Goal: Task Accomplishment & Management: Complete application form

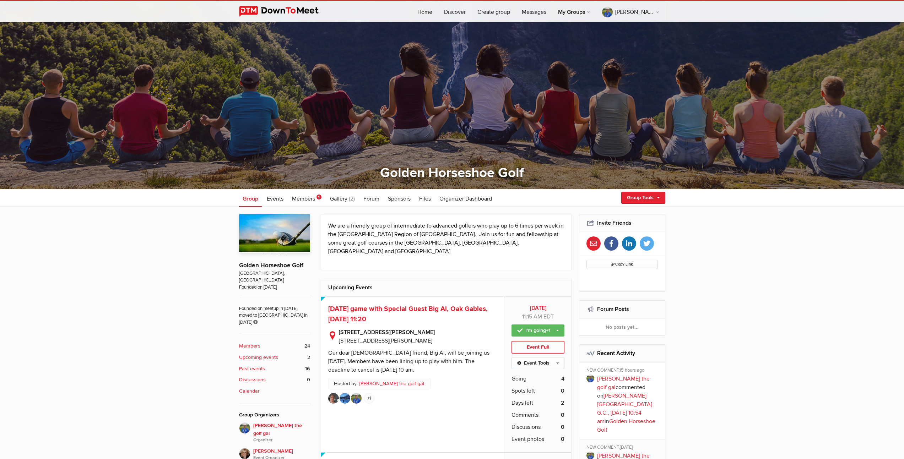
scroll to position [121, 0]
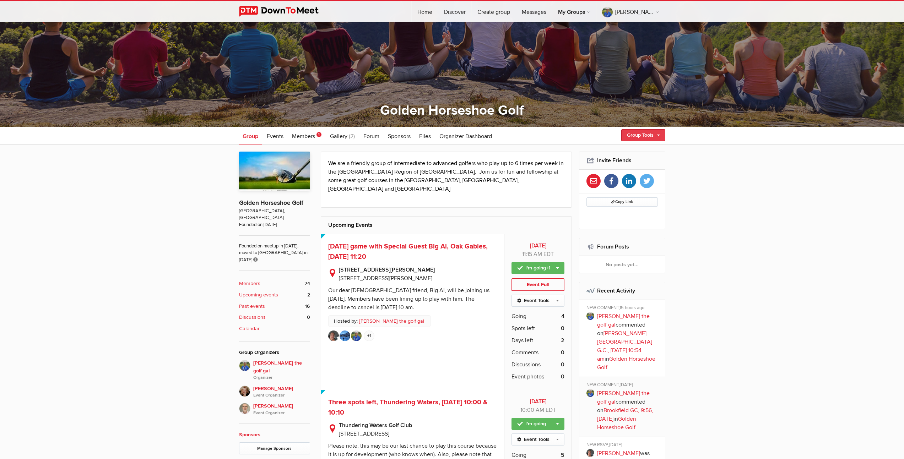
click at [635, 137] on link "Group Tools" at bounding box center [643, 135] width 44 height 12
click at [625, 152] on link "Create Event" at bounding box center [633, 150] width 64 height 11
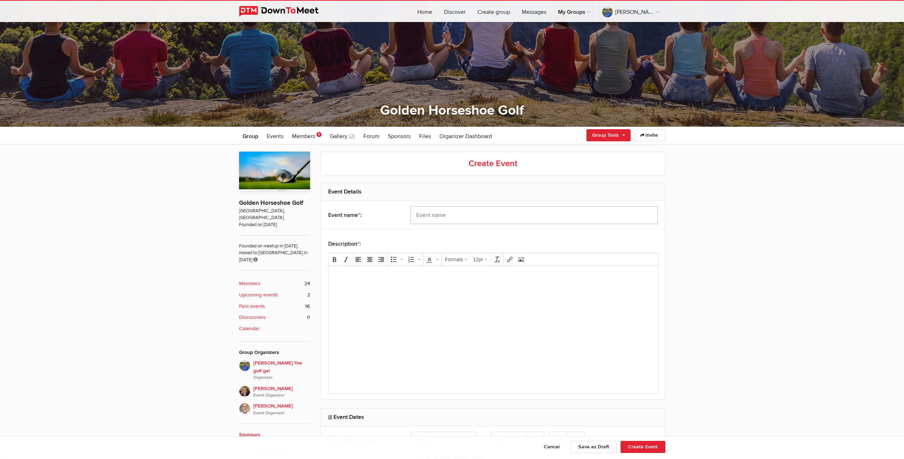
click at [476, 217] on input "text" at bounding box center [534, 215] width 247 height 18
type input "[PERSON_NAME][GEOGRAPHIC_DATA], 10:21 am, [DATE]"
click at [380, 294] on body at bounding box center [493, 288] width 324 height 32
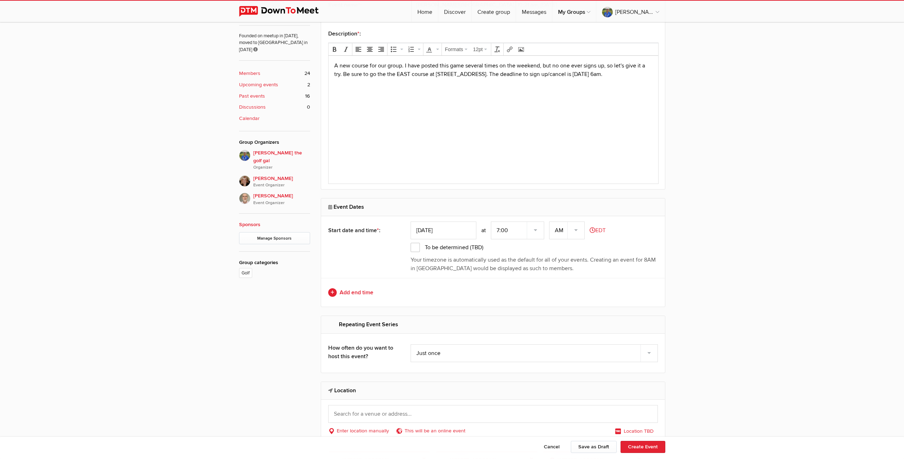
scroll to position [335, 0]
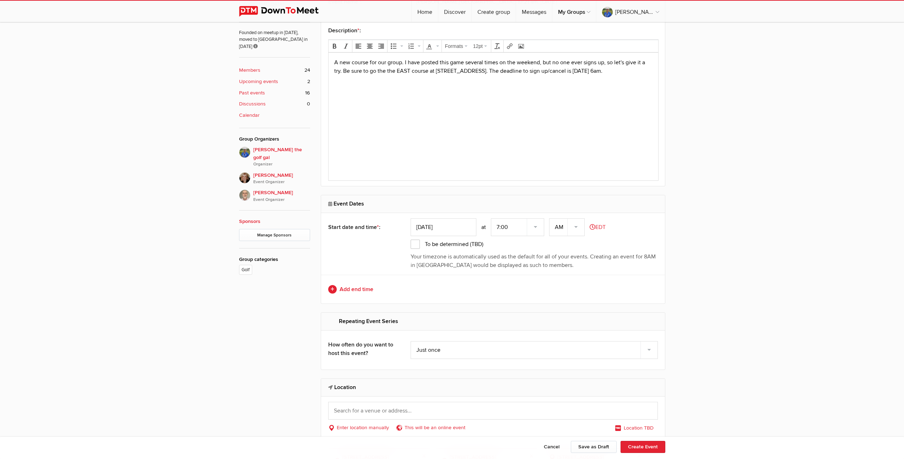
click at [444, 228] on input "Sep 18, 2025" at bounding box center [444, 227] width 66 height 18
type input "Sep 23, 2025"
click at [537, 229] on select "7:00 7:15 7:30 7:45 8:00 8:15 8:30 8:45 9:00 9:15 9:30 9:45 10:00 10:15 10:30 1…" at bounding box center [517, 227] width 53 height 18
select select "10:15:00"
click at [491, 218] on select "7:00 7:15 7:30 7:45 8:00 8:15 8:30 8:45 9:00 9:15 9:30 9:45 10:00 10:15 10:30 1…" at bounding box center [517, 227] width 53 height 18
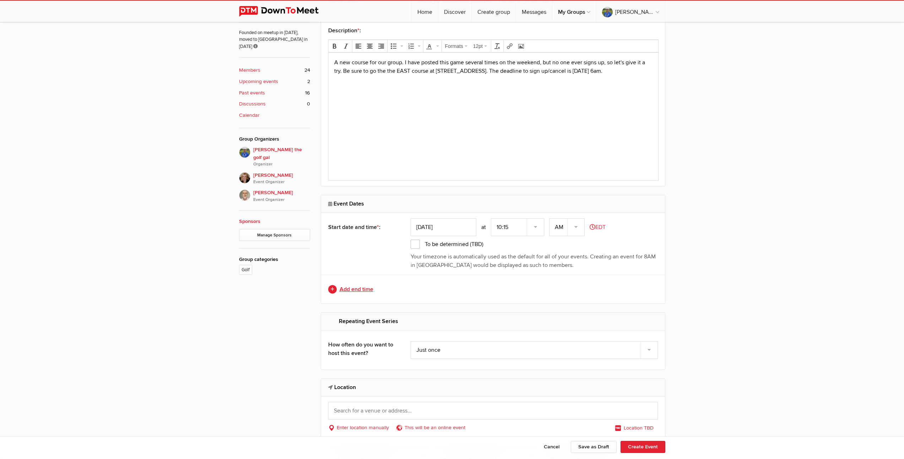
click at [359, 290] on link "Add end time" at bounding box center [493, 289] width 330 height 9
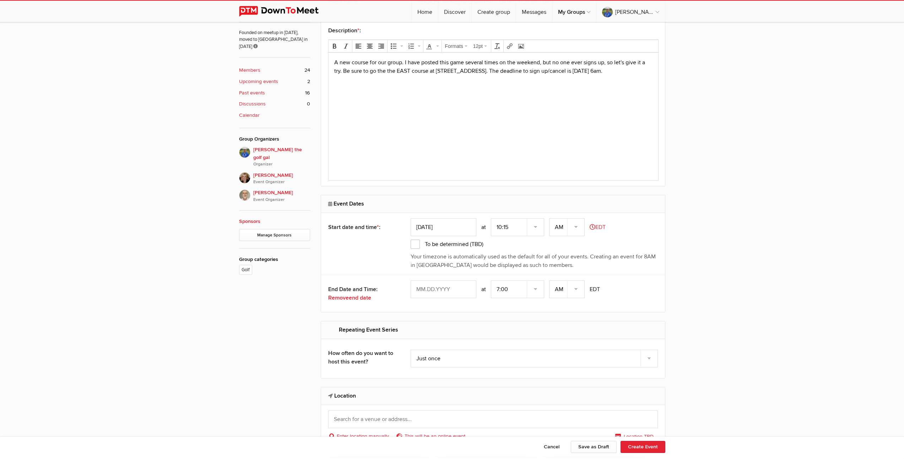
click at [436, 289] on input "text" at bounding box center [444, 290] width 66 height 18
type input "Sep 23, 2025"
click at [502, 294] on select "7:00 7:15 7:30 7:45 8:00 8:15 8:30 8:45 9:00 9:15 9:30 9:45 10:00 10:15 10:30 1…" at bounding box center [517, 290] width 53 height 18
select select "3:30:00"
click at [491, 281] on select "7:00 7:15 7:30 7:45 8:00 8:15 8:30 8:45 9:00 9:15 9:30 9:45 10:00 10:15 10:30 1…" at bounding box center [517, 290] width 53 height 18
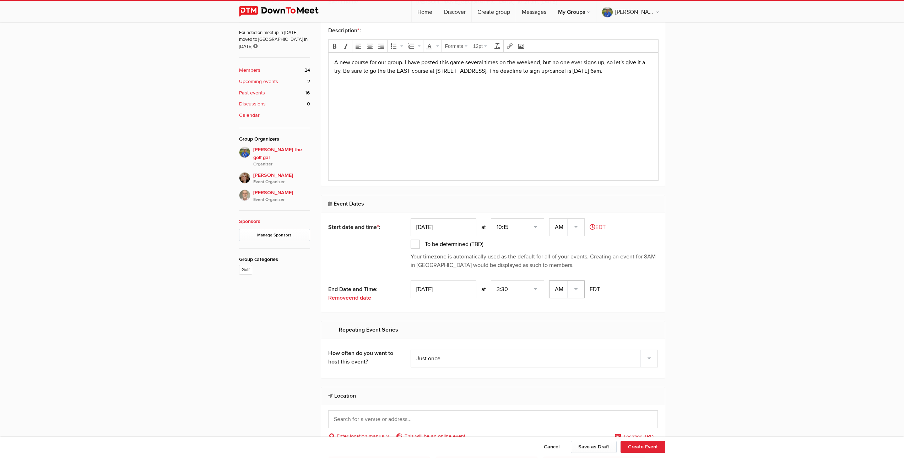
click at [575, 289] on select "AM PM" at bounding box center [567, 290] width 36 height 18
select select "PM"
click at [550, 281] on select "AM PM" at bounding box center [567, 290] width 36 height 18
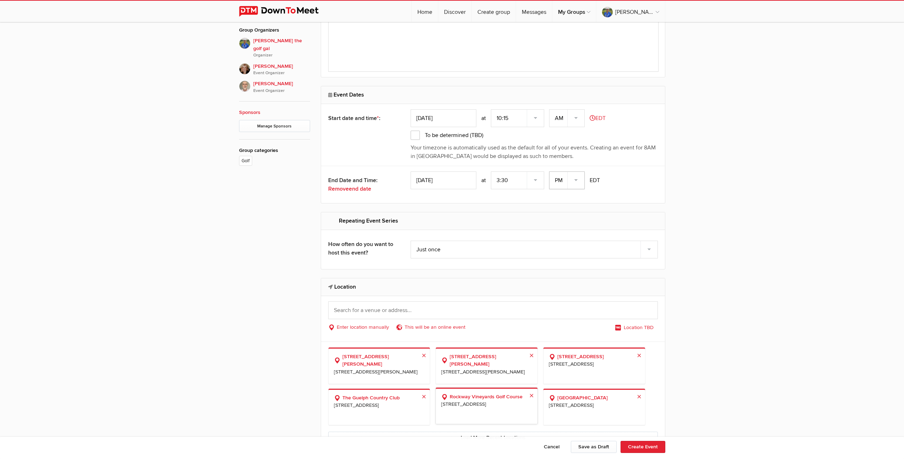
scroll to position [445, 0]
click at [373, 310] on input "text" at bounding box center [493, 309] width 330 height 18
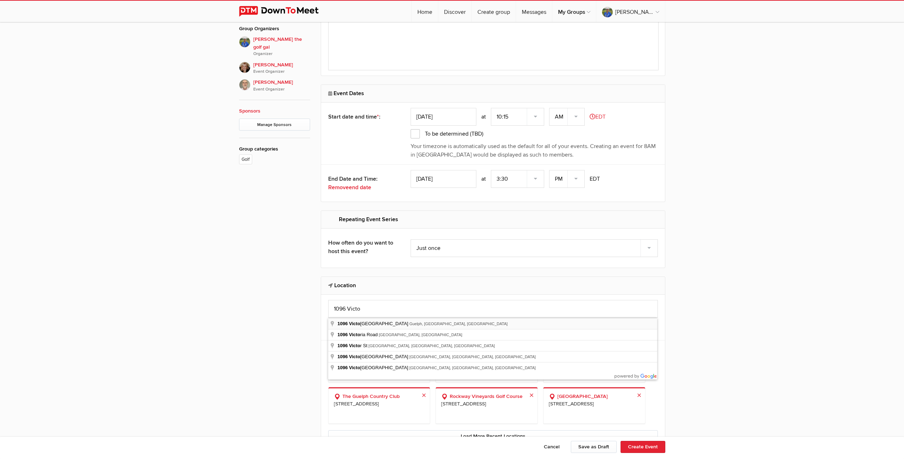
type input "1096 Victoria Road South, Guelph, ON, Canada"
select select "Canada"
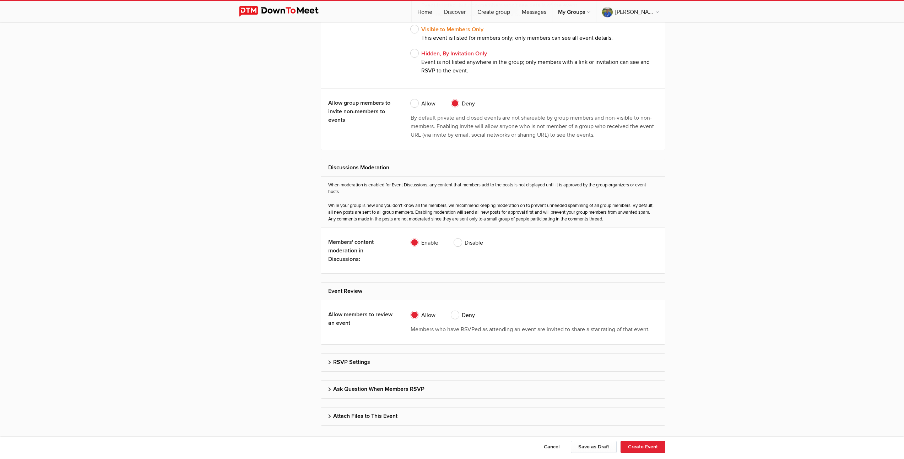
scroll to position [1311, 0]
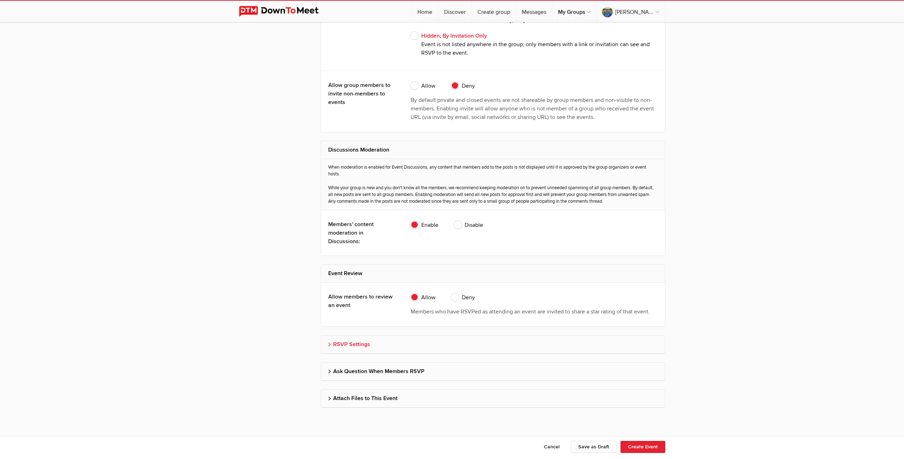
click at [366, 347] on h2 "RSVP Settings" at bounding box center [493, 344] width 330 height 17
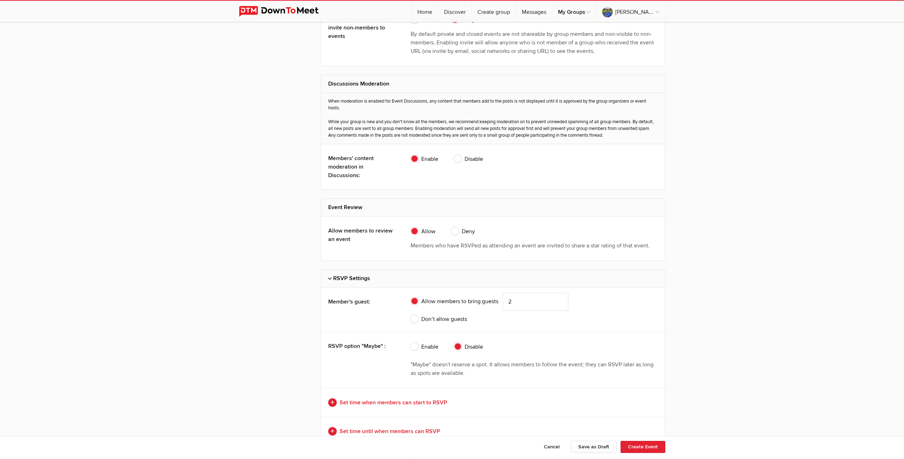
scroll to position [1452, 0]
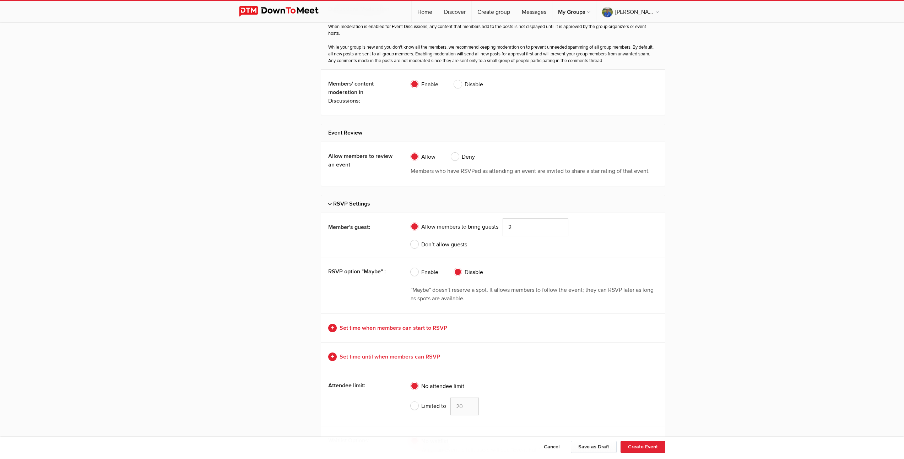
click at [415, 247] on span "Don’t allow guests" at bounding box center [439, 244] width 56 height 9
click at [411, 240] on input "Don’t allow guests" at bounding box center [410, 240] width 0 height 0
radio input "true"
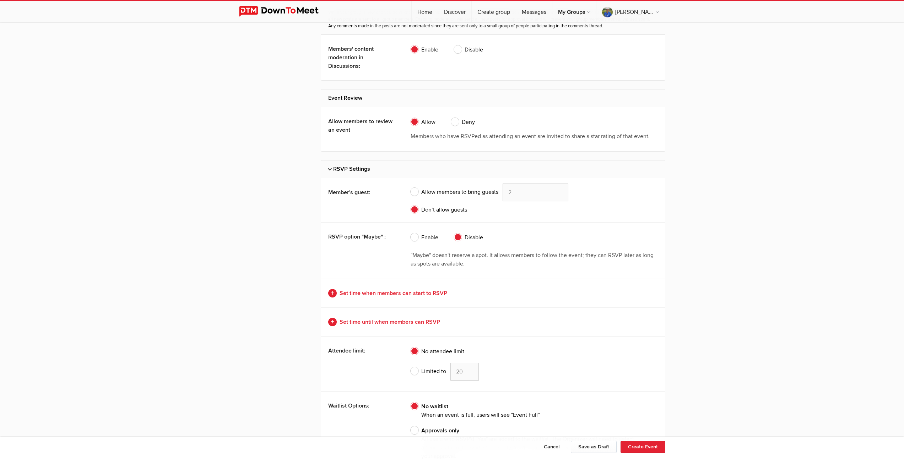
scroll to position [1521, 0]
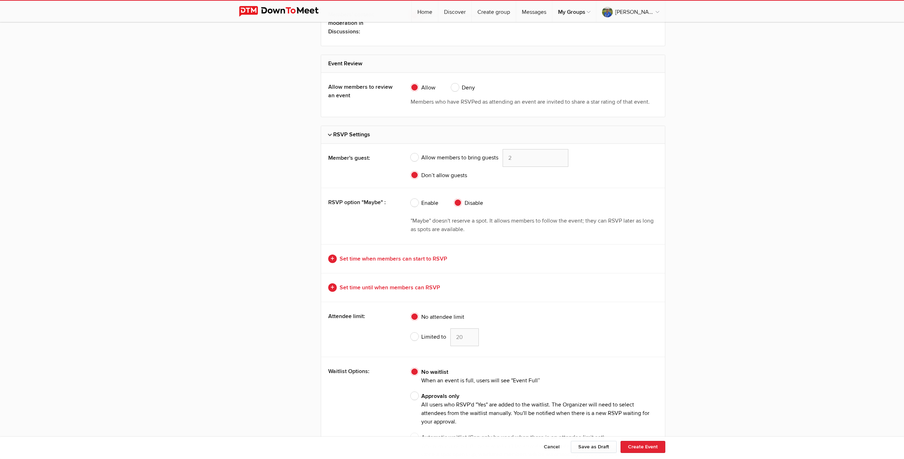
click at [415, 335] on span "Limited to" at bounding box center [429, 337] width 36 height 9
click at [411, 328] on input "Limited to 20" at bounding box center [410, 328] width 0 height 0
radio input "true"
click at [470, 338] on input "19" at bounding box center [464, 337] width 28 height 18
click at [470, 338] on input "18" at bounding box center [464, 337] width 28 height 18
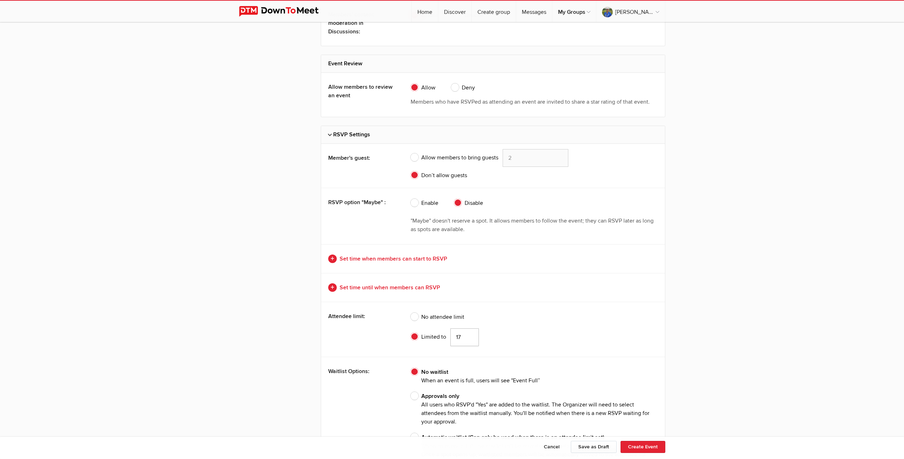
click at [470, 338] on input "17" at bounding box center [464, 337] width 28 height 18
click at [470, 338] on input "16" at bounding box center [464, 337] width 28 height 18
click at [470, 338] on input "15" at bounding box center [464, 337] width 28 height 18
click at [470, 338] on input "14" at bounding box center [464, 337] width 28 height 18
click at [470, 338] on input "13" at bounding box center [464, 337] width 28 height 18
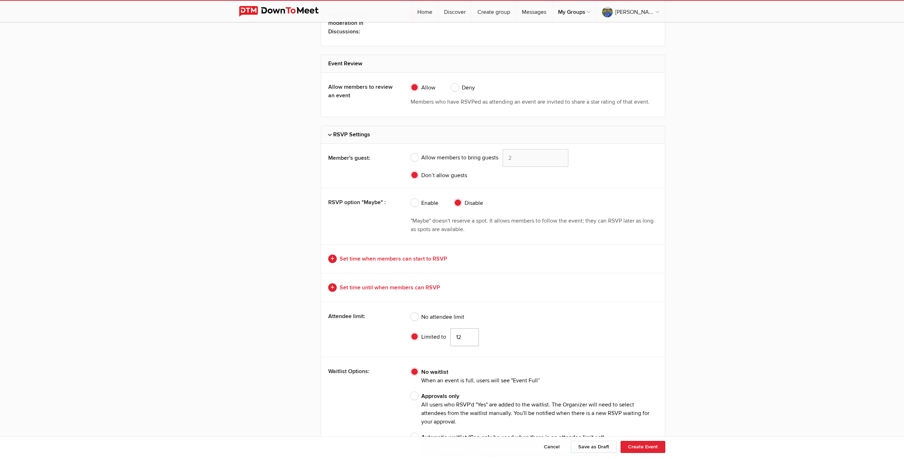
click at [470, 338] on input "12" at bounding box center [464, 337] width 28 height 18
click at [470, 338] on input "11" at bounding box center [464, 337] width 28 height 18
click at [470, 338] on input "10" at bounding box center [464, 337] width 28 height 18
click at [470, 338] on input "9" at bounding box center [464, 337] width 28 height 18
click at [470, 338] on input "8" at bounding box center [464, 337] width 28 height 18
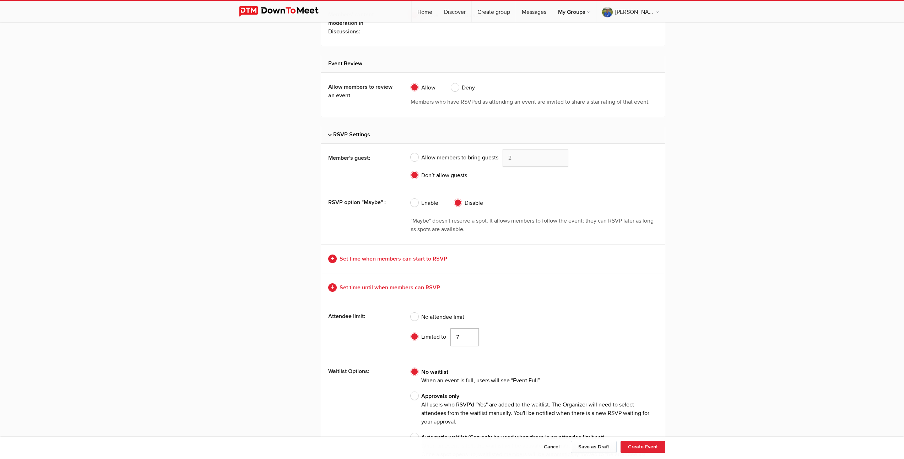
click at [470, 338] on input "7" at bounding box center [464, 337] width 28 height 18
click at [470, 338] on input "6" at bounding box center [464, 337] width 28 height 18
click at [470, 338] on input "5" at bounding box center [464, 337] width 28 height 18
type input "4"
click at [470, 338] on input "4" at bounding box center [464, 337] width 28 height 18
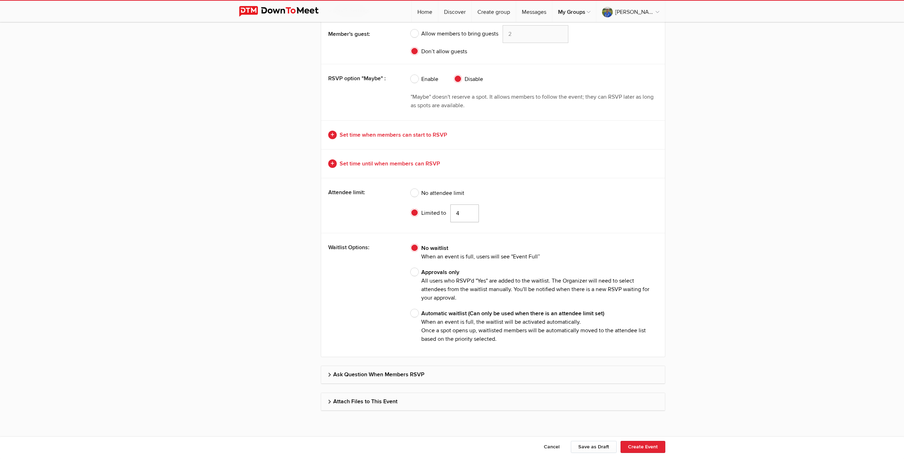
scroll to position [1648, 0]
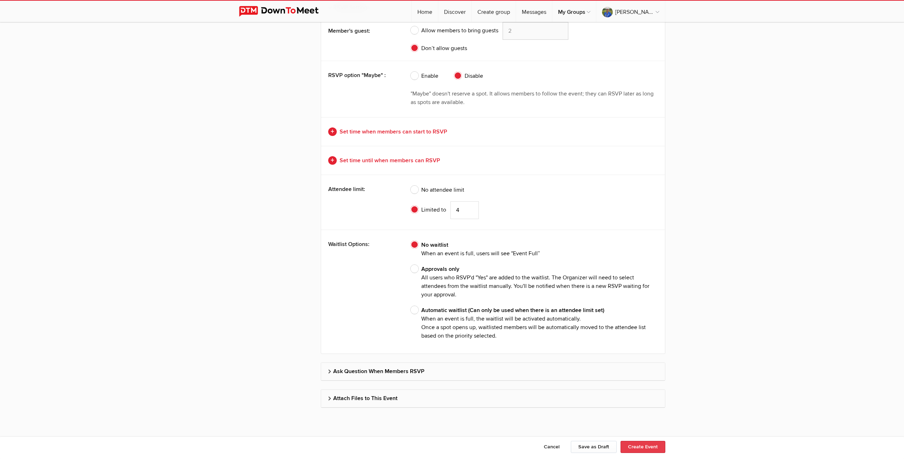
click at [635, 449] on button "Create Event" at bounding box center [642, 447] width 45 height 12
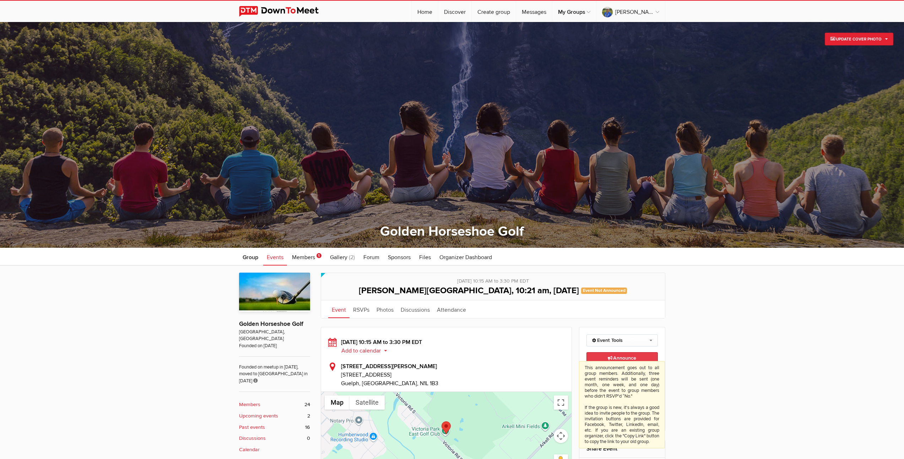
click at [627, 358] on span "Announce This announcement goes out to all group members. Additionally, three e…" at bounding box center [622, 358] width 28 height 6
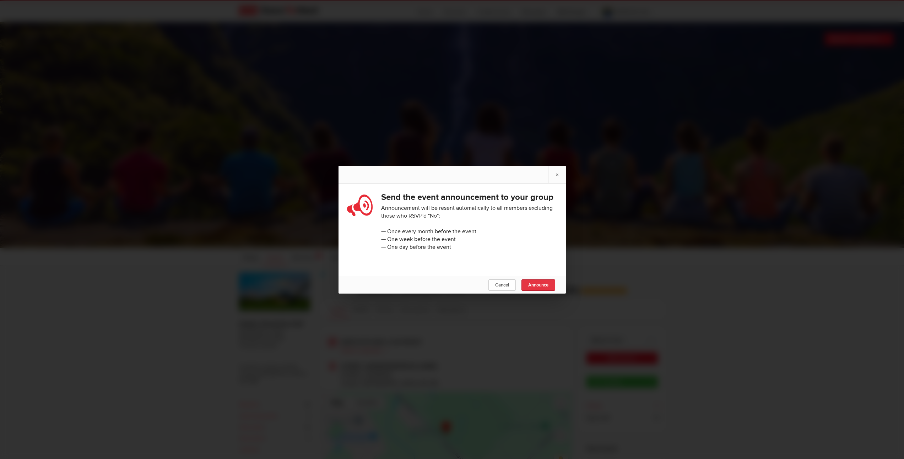
click at [536, 288] on span "Announce" at bounding box center [538, 285] width 20 height 6
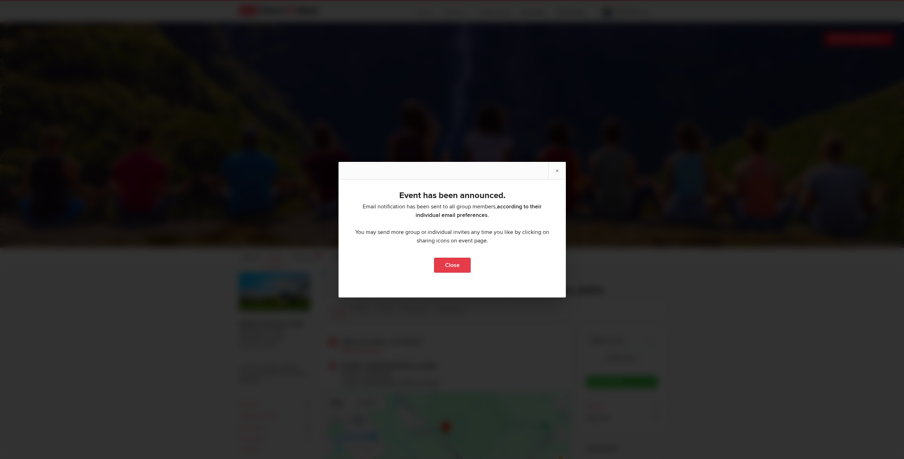
click at [443, 265] on link "Close" at bounding box center [452, 265] width 37 height 15
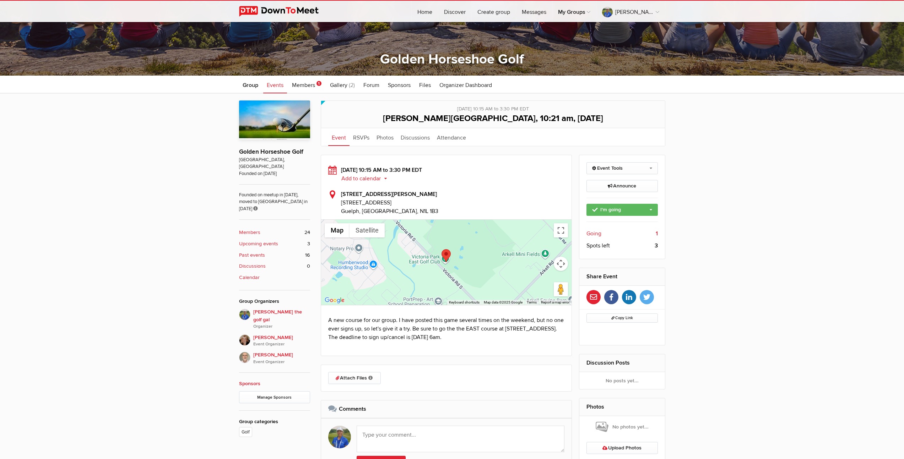
scroll to position [222, 0]
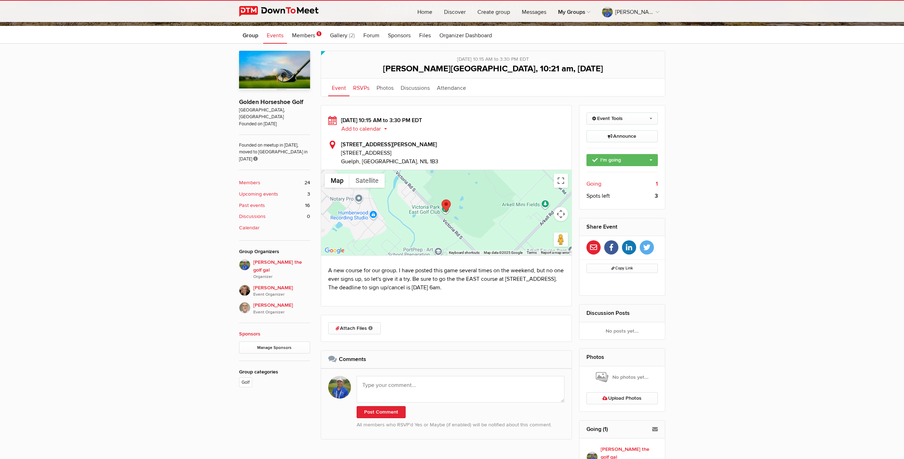
click at [360, 88] on link "RSVPs" at bounding box center [360, 87] width 23 height 18
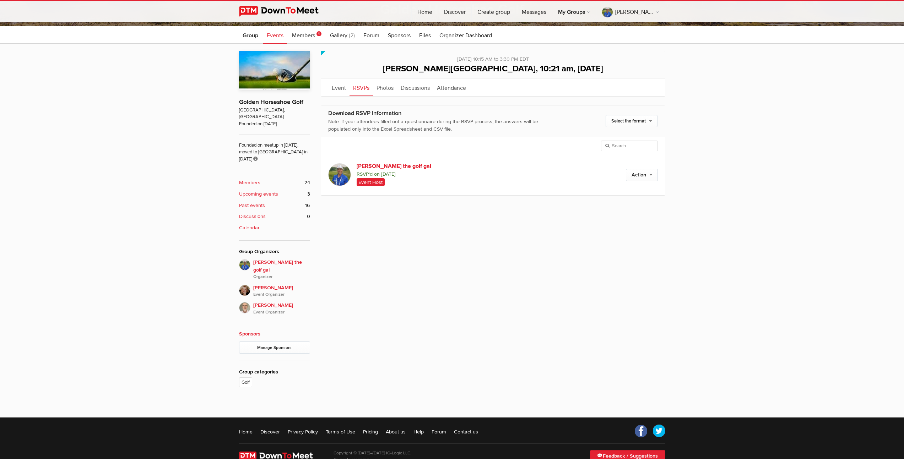
scroll to position [218, 0]
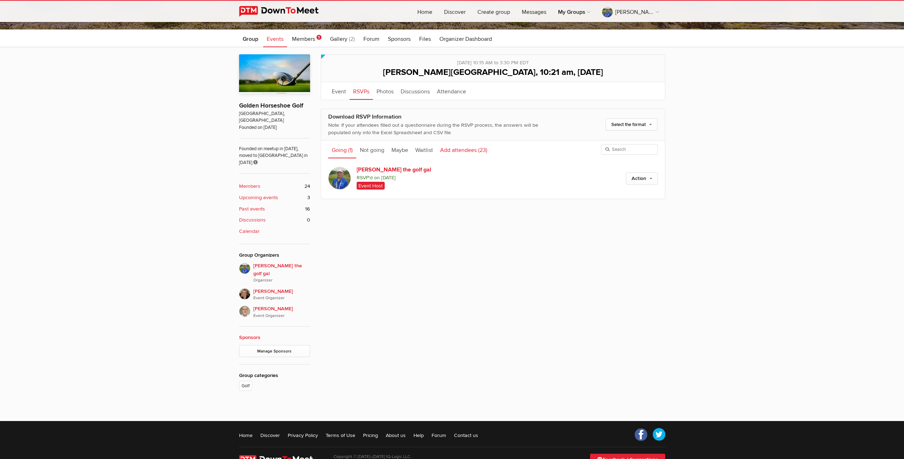
click at [462, 151] on link "Add attendees (23)" at bounding box center [463, 150] width 54 height 18
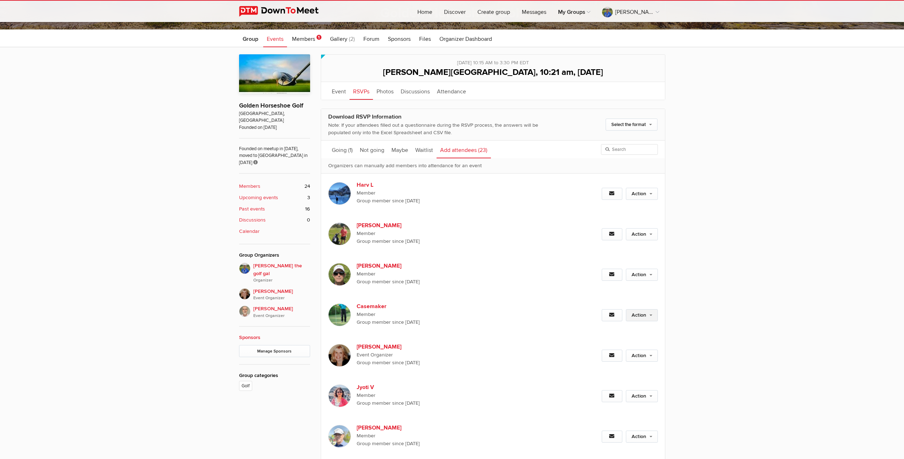
click at [651, 316] on link "Action" at bounding box center [642, 315] width 32 height 12
click at [605, 331] on link "Set as Going" at bounding box center [618, 330] width 77 height 11
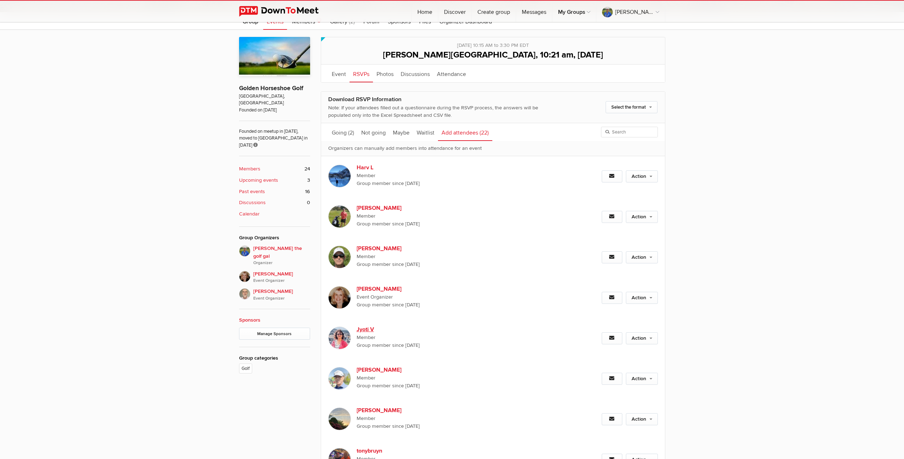
scroll to position [271, 0]
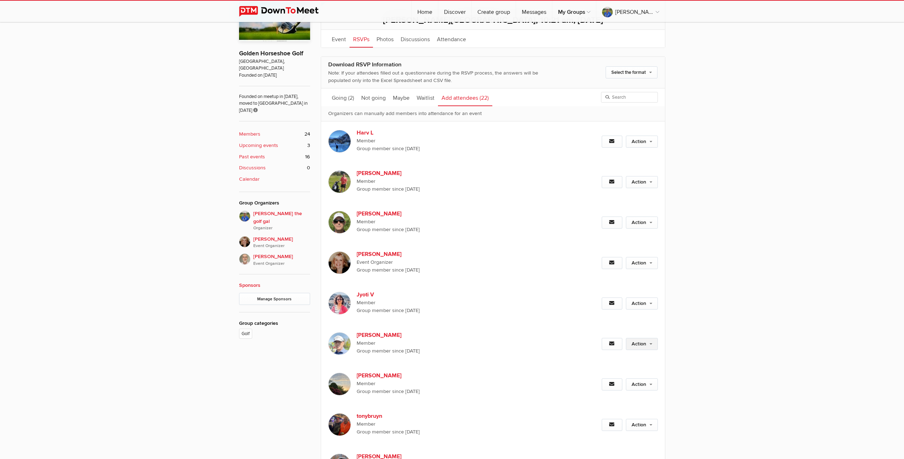
click at [651, 344] on link "Action" at bounding box center [642, 344] width 32 height 12
click at [601, 359] on link "Set as Going" at bounding box center [618, 359] width 77 height 11
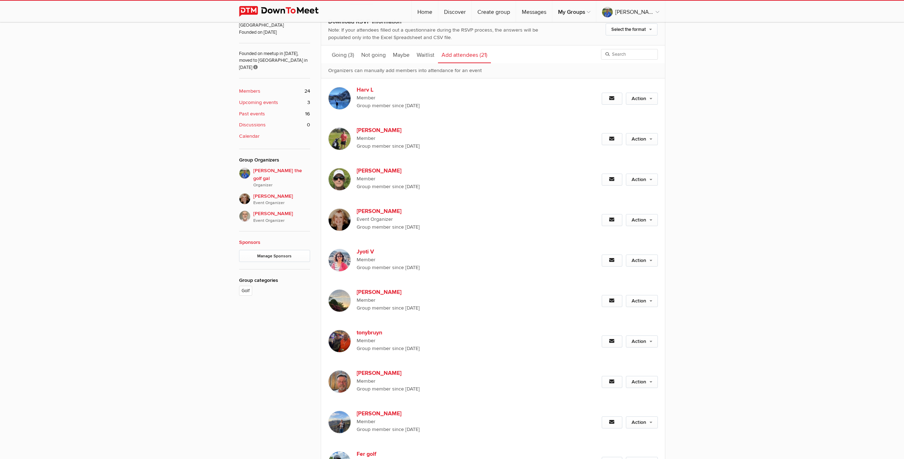
scroll to position [320, 0]
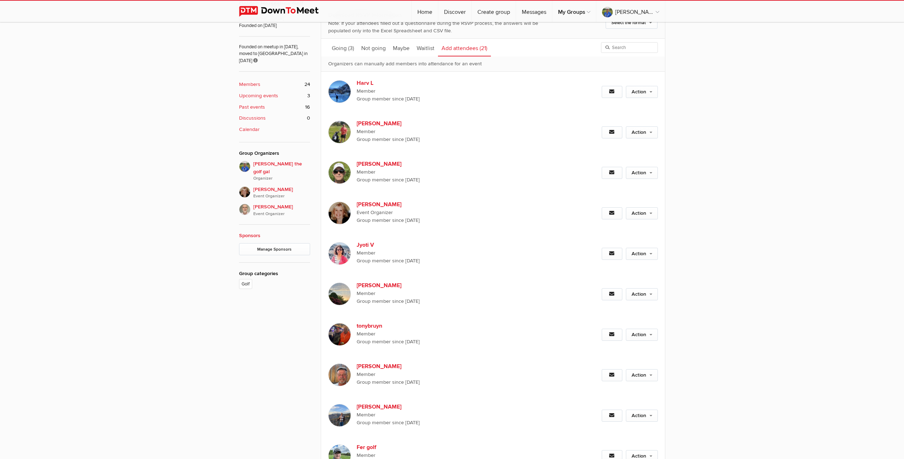
click at [641, 338] on link "Action" at bounding box center [642, 335] width 32 height 12
click at [595, 349] on link "Set as Going" at bounding box center [618, 350] width 77 height 11
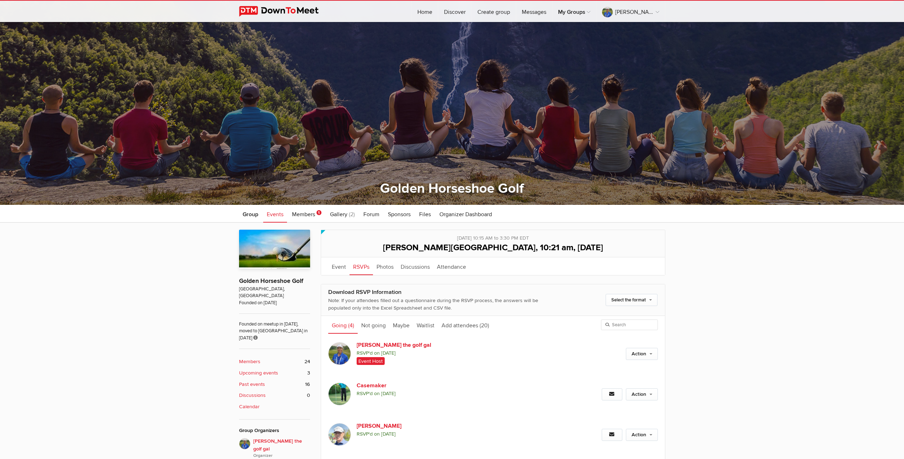
scroll to position [193, 0]
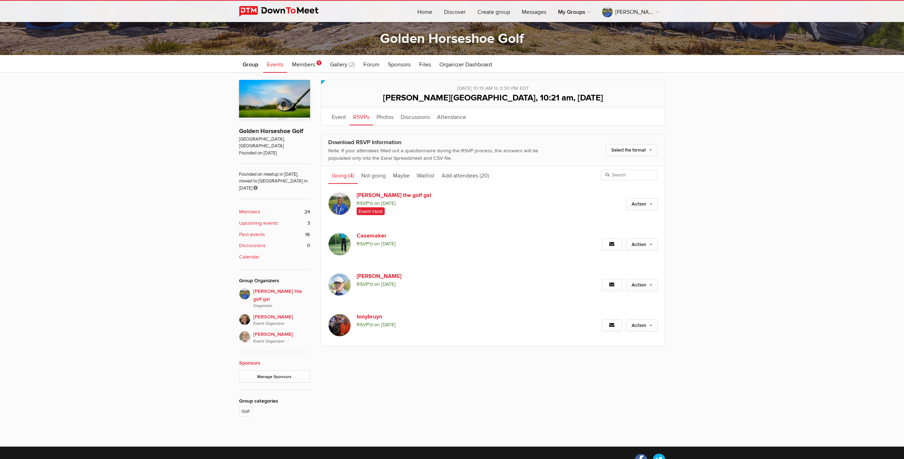
click at [251, 219] on b "Upcoming events" at bounding box center [258, 223] width 39 height 8
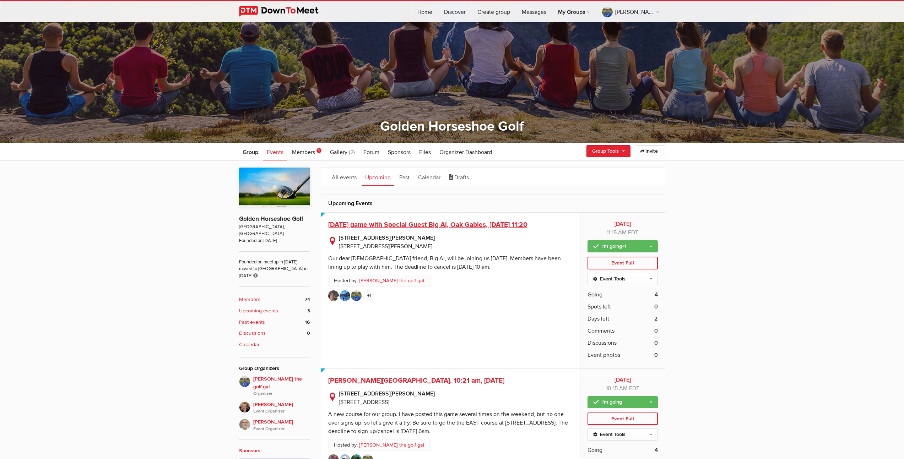
scroll to position [122, 0]
